Goal: Find specific page/section: Find specific page/section

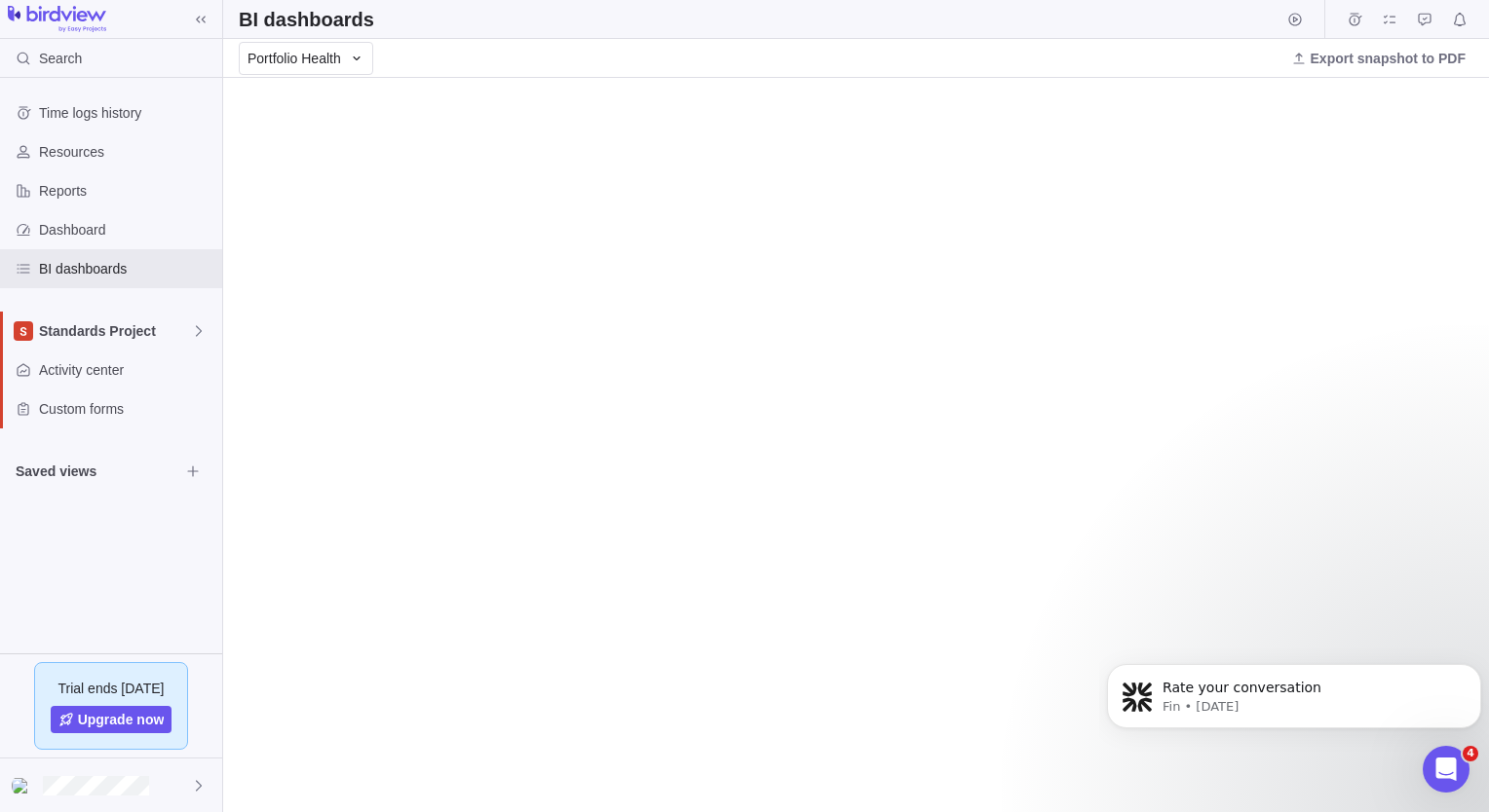
click at [1262, 39] on div "Portfolio Health Export snapshot to PDF" at bounding box center [855, 59] width 1266 height 39
click at [76, 107] on span "Time logs history" at bounding box center [126, 113] width 175 height 20
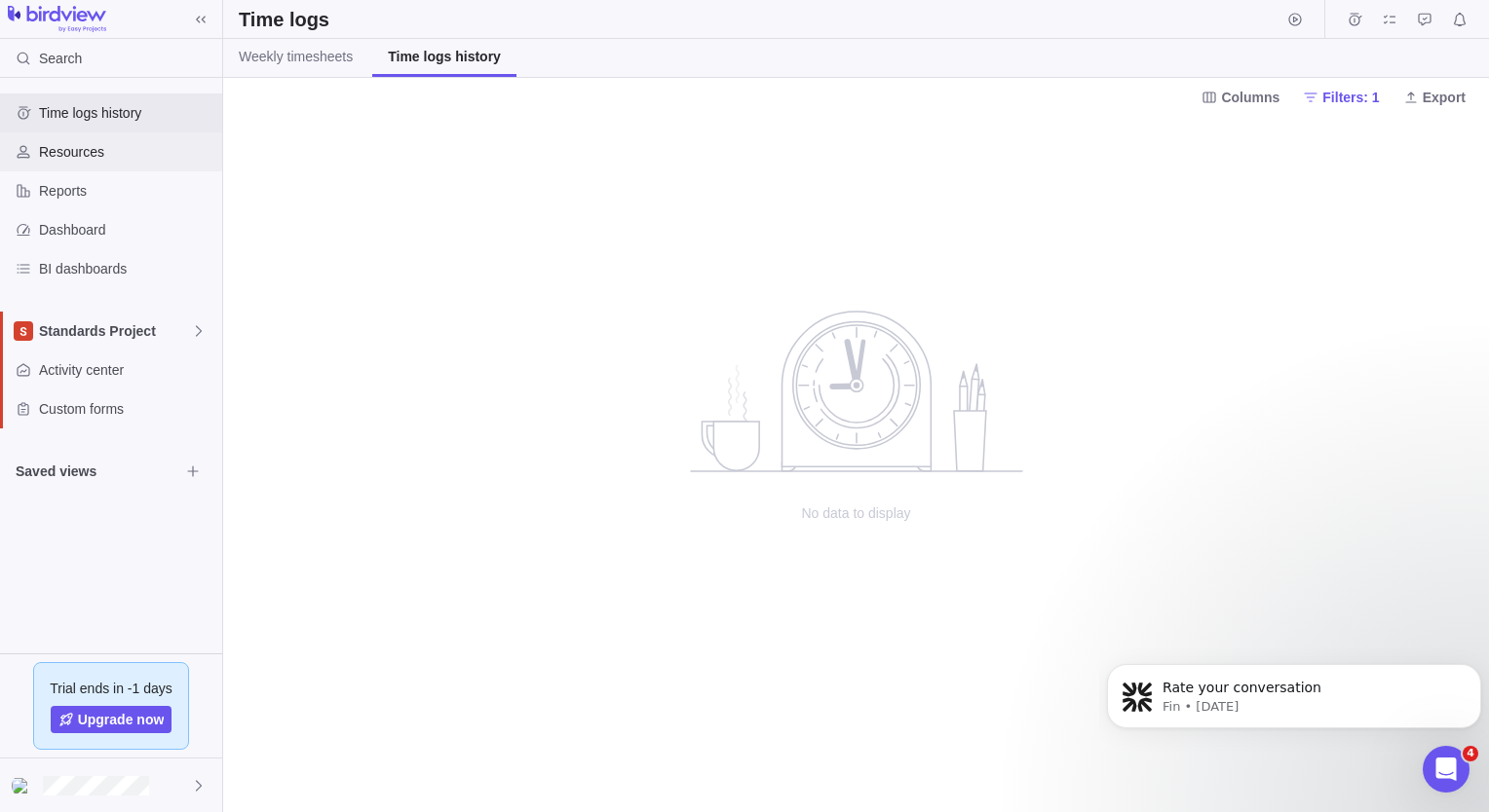
click at [70, 167] on div "Resources" at bounding box center [110, 152] width 222 height 39
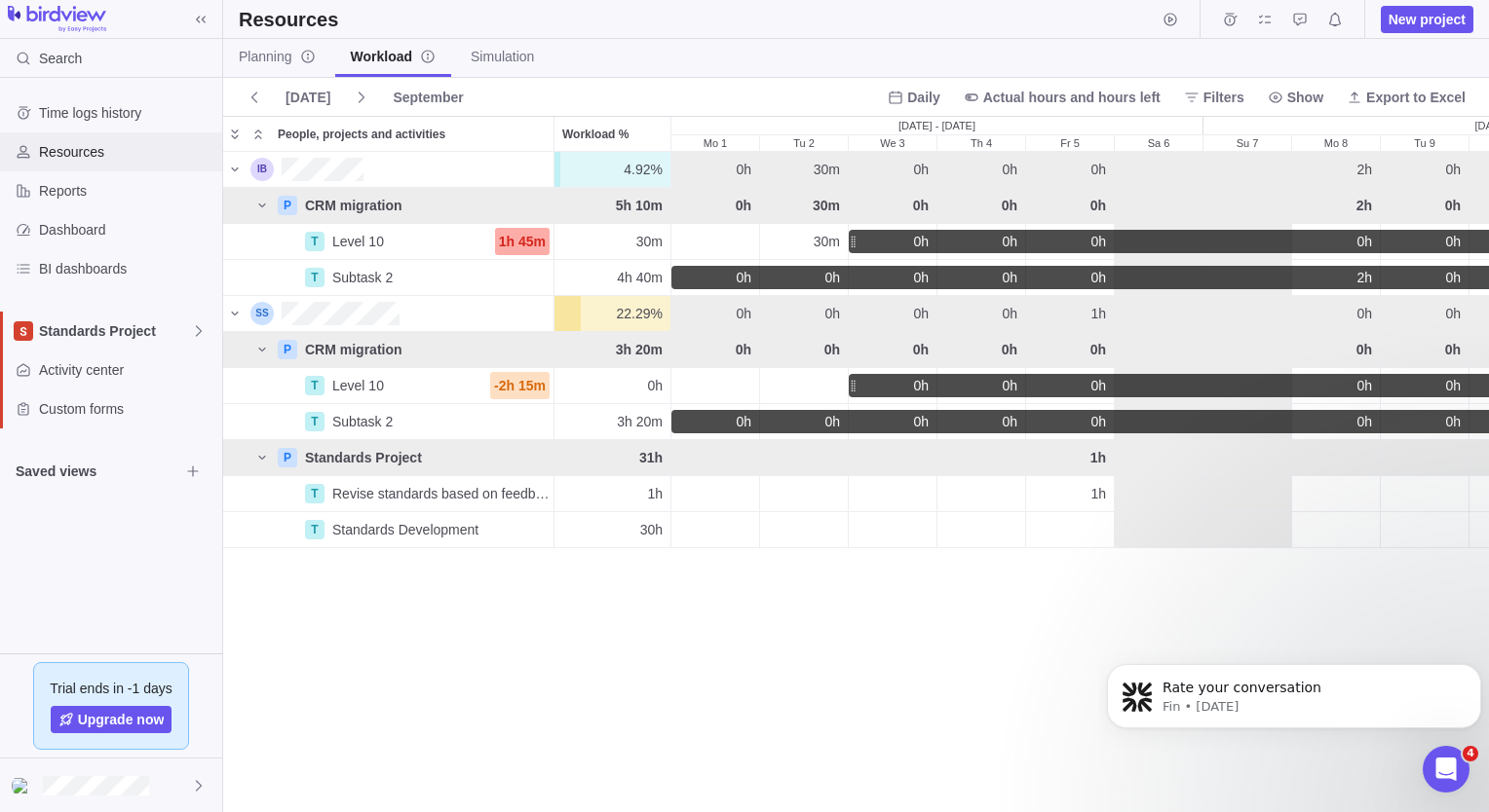
scroll to position [645, 1251]
click at [162, 335] on span "Standards Project" at bounding box center [114, 331] width 152 height 20
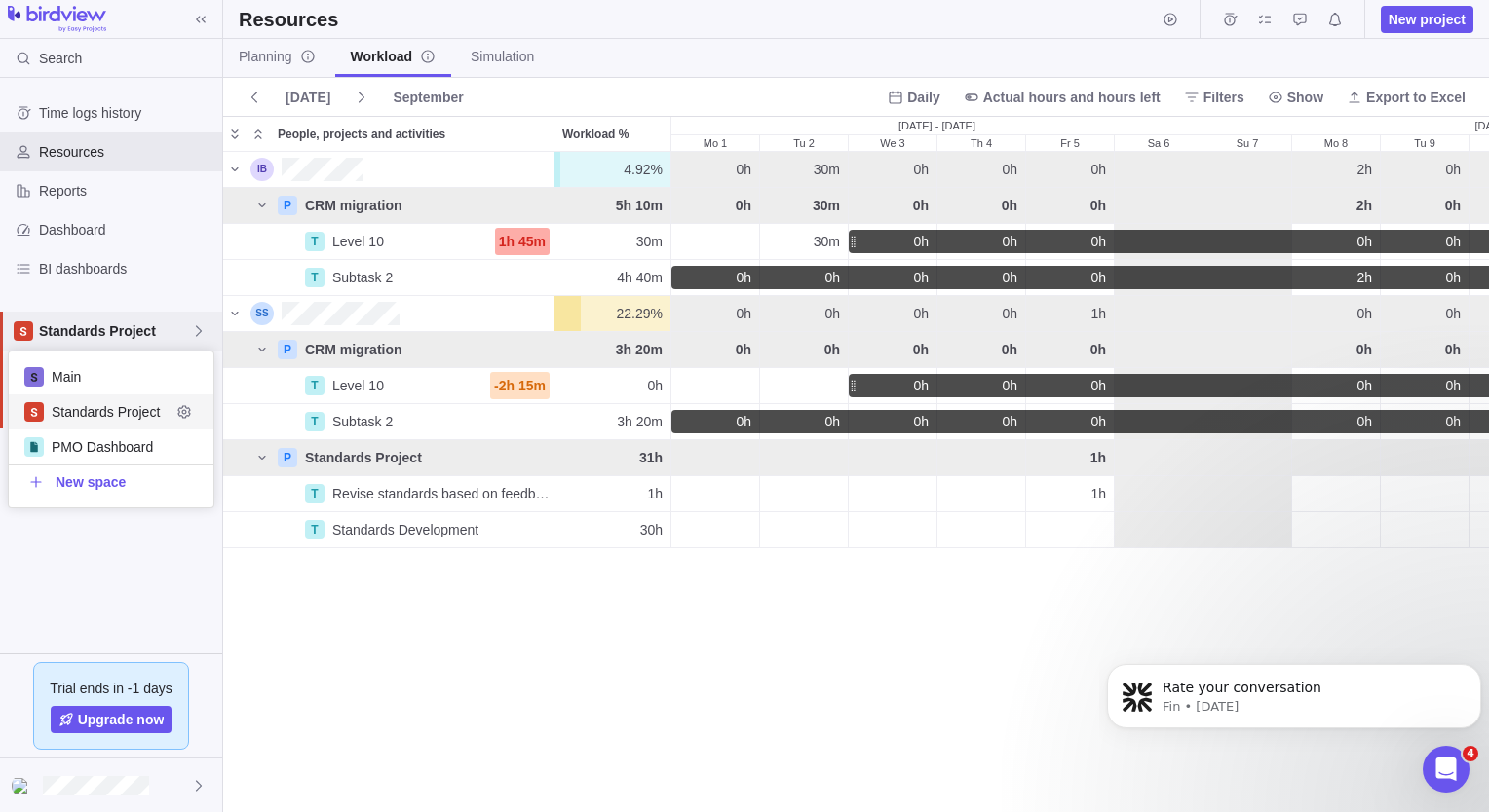
scroll to position [141, 190]
click at [134, 411] on span "Standards Project" at bounding box center [111, 412] width 119 height 20
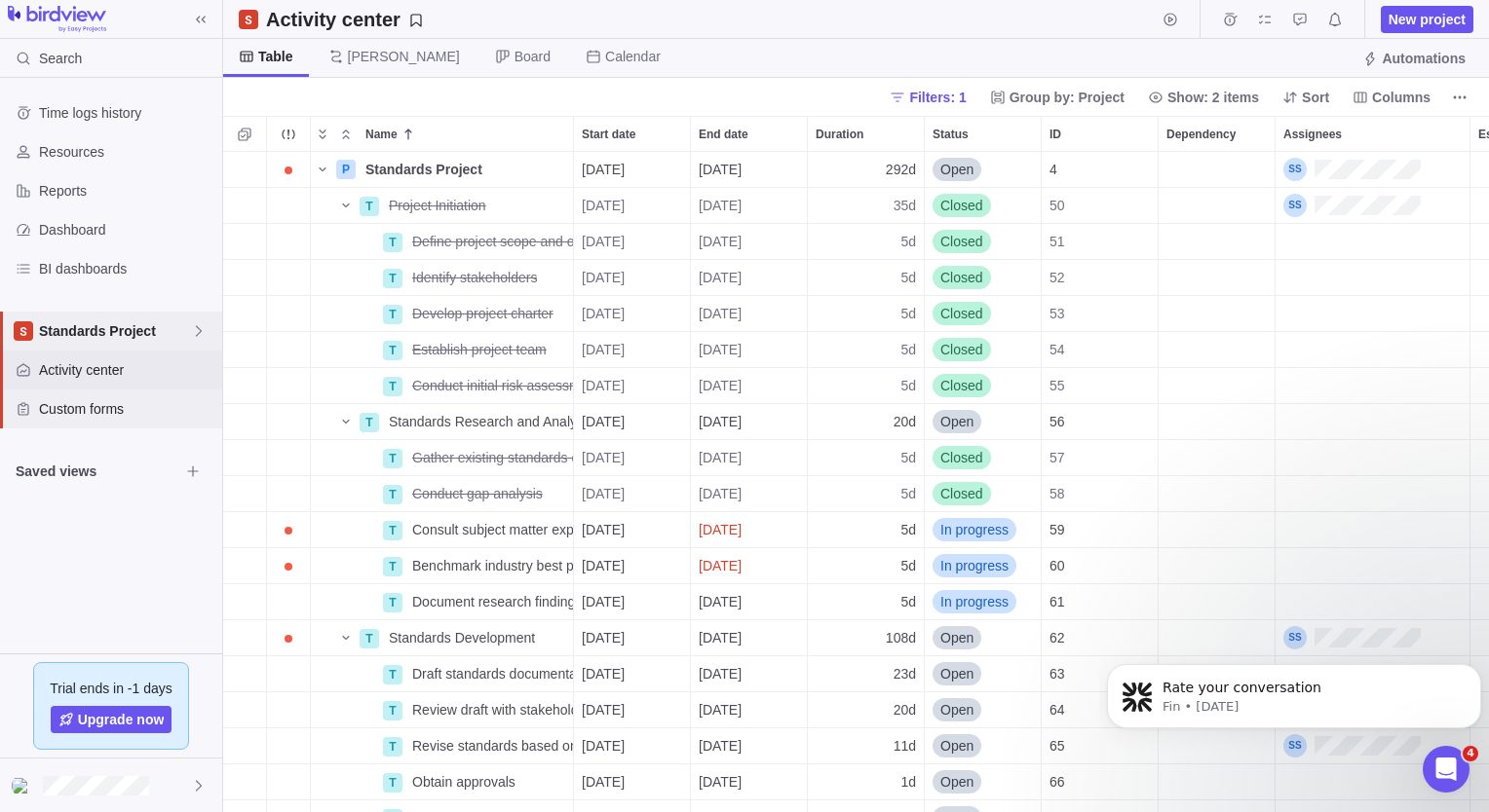
scroll to position [646, 1251]
